Goal: Transaction & Acquisition: Purchase product/service

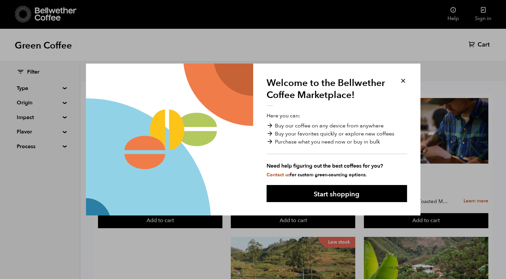
click at [401, 81] on button at bounding box center [403, 81] width 8 height 8
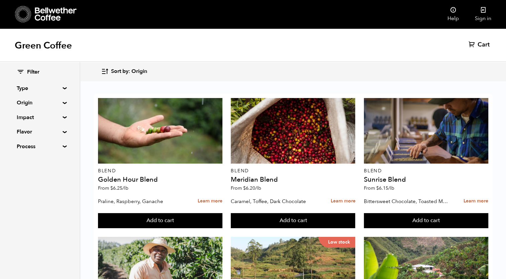
click at [63, 104] on summary "Origin" at bounding box center [40, 103] width 46 height 8
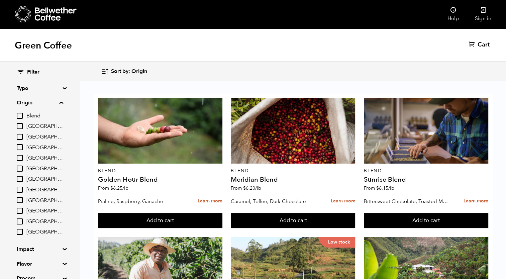
click at [19, 126] on input "[GEOGRAPHIC_DATA]" at bounding box center [20, 126] width 6 height 6
checkbox input "true"
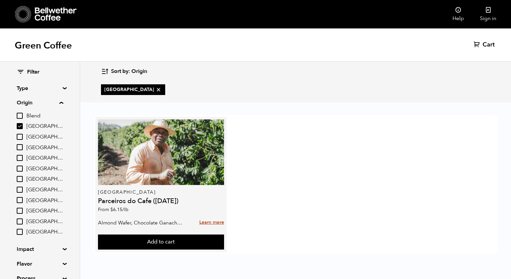
click at [214, 223] on link "Learn more" at bounding box center [211, 222] width 25 height 14
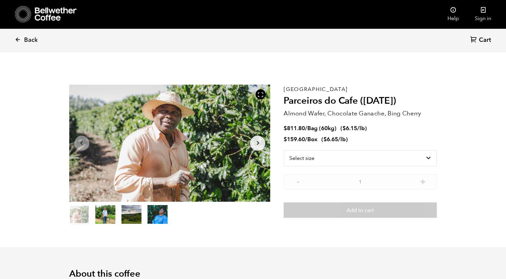
scroll to position [291, 356]
click at [389, 157] on select "Select size Bag (60kg) (132 lbs) Box (24 lbs)" at bounding box center [360, 158] width 153 height 16
select select "bag-3"
click at [284, 150] on select "Select size Bag (60kg) (132 lbs) Box (24 lbs)" at bounding box center [360, 158] width 153 height 16
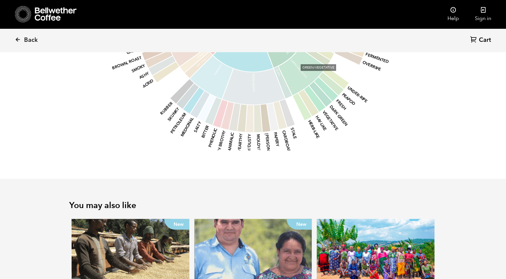
scroll to position [1027, 0]
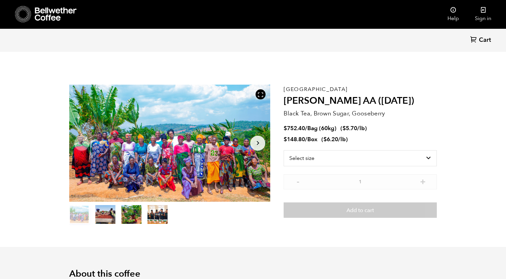
scroll to position [291, 356]
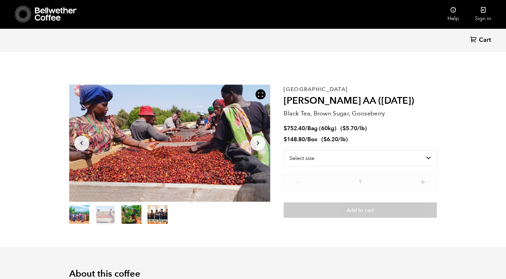
click at [260, 144] on icon "Arrow Right" at bounding box center [258, 143] width 8 height 8
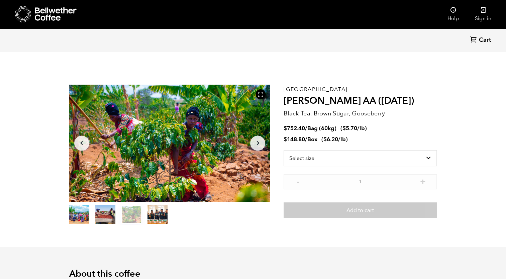
click at [260, 144] on icon "Arrow Right" at bounding box center [258, 143] width 8 height 8
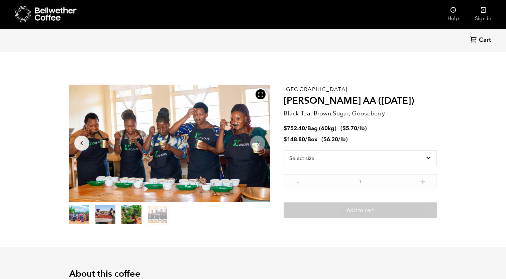
click at [260, 144] on icon "Arrow Right" at bounding box center [258, 143] width 8 height 8
click at [360, 156] on select "Select size Bag (60kg) (132 lbs) Box (24 lbs)" at bounding box center [360, 158] width 153 height 16
select select "bag-3"
click at [284, 150] on select "Select size Bag (60kg) (132 lbs) Box (24 lbs)" at bounding box center [360, 158] width 153 height 16
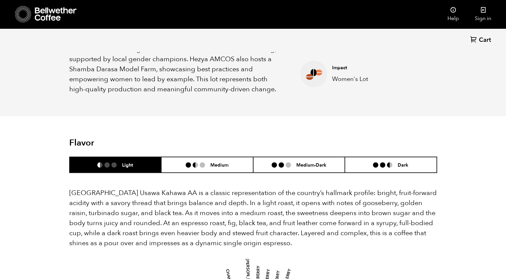
scroll to position [368, 0]
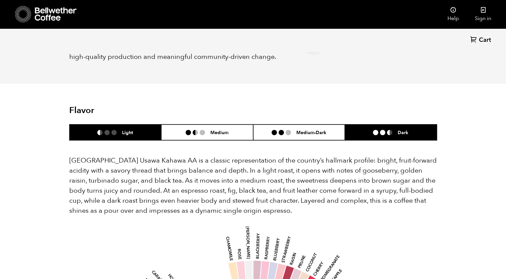
click at [403, 129] on h6 "Dark" at bounding box center [403, 132] width 11 height 6
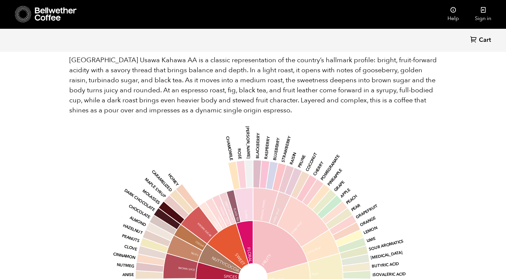
scroll to position [401, 0]
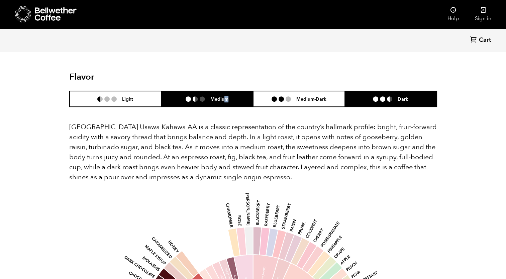
click at [226, 96] on h6 "Medium" at bounding box center [219, 99] width 18 height 6
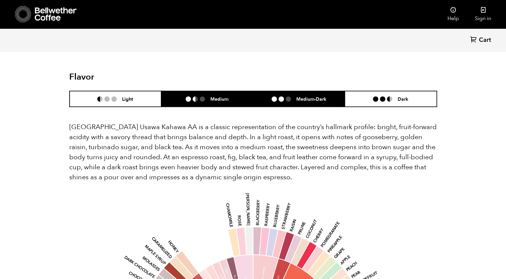
click at [297, 96] on h6 "Medium-Dark" at bounding box center [311, 99] width 30 height 6
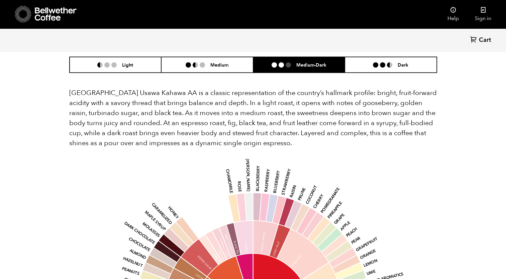
scroll to position [435, 0]
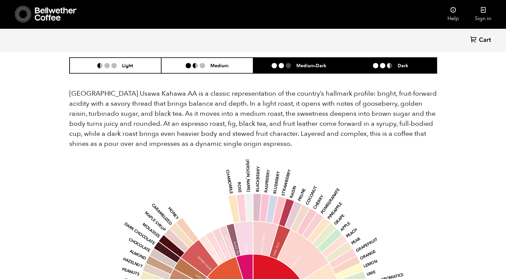
click at [403, 63] on h6 "Dark" at bounding box center [403, 66] width 11 height 6
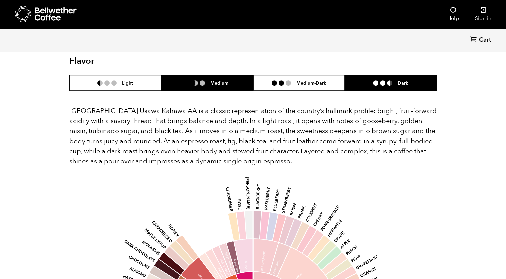
scroll to position [401, 0]
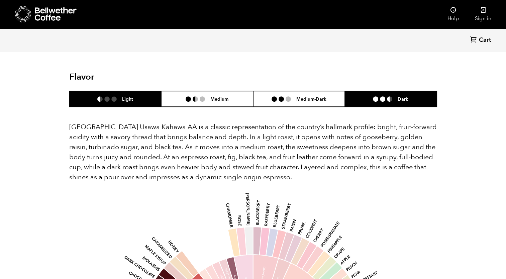
click at [125, 96] on h6 "Light" at bounding box center [127, 99] width 11 height 6
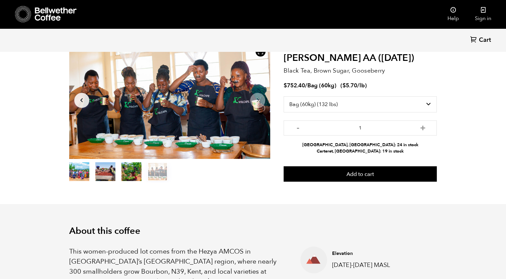
scroll to position [0, 0]
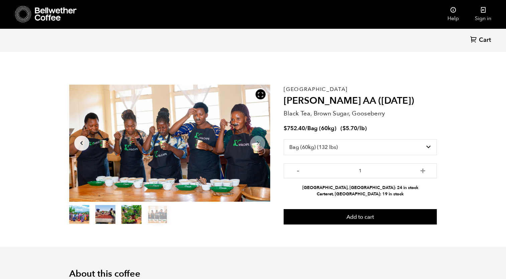
click at [44, 10] on icon at bounding box center [56, 13] width 42 height 13
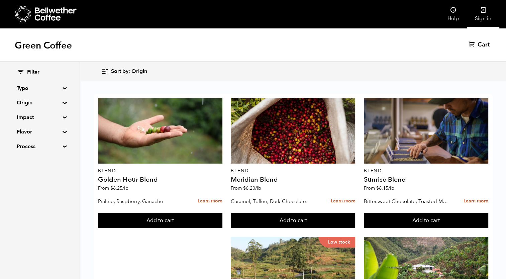
click at [487, 15] on link "Sign in" at bounding box center [483, 14] width 32 height 28
